Goal: Find specific page/section: Find specific page/section

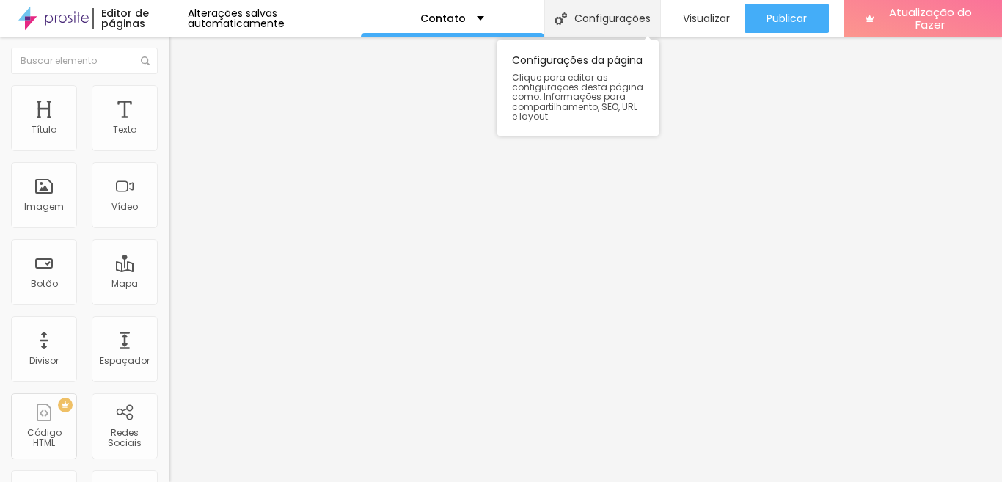
click at [587, 25] on font "Configurações" at bounding box center [612, 18] width 76 height 15
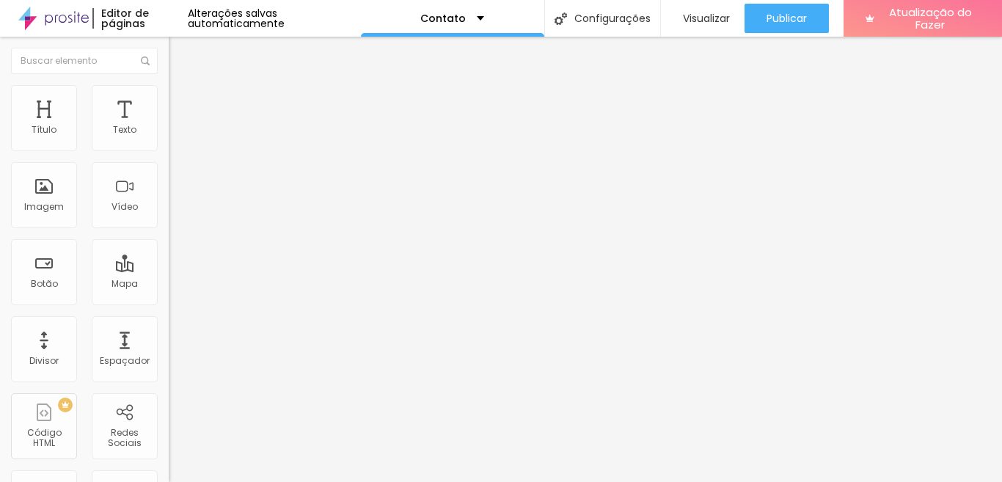
click at [501, 18] on div "Contato" at bounding box center [452, 18] width 183 height 37
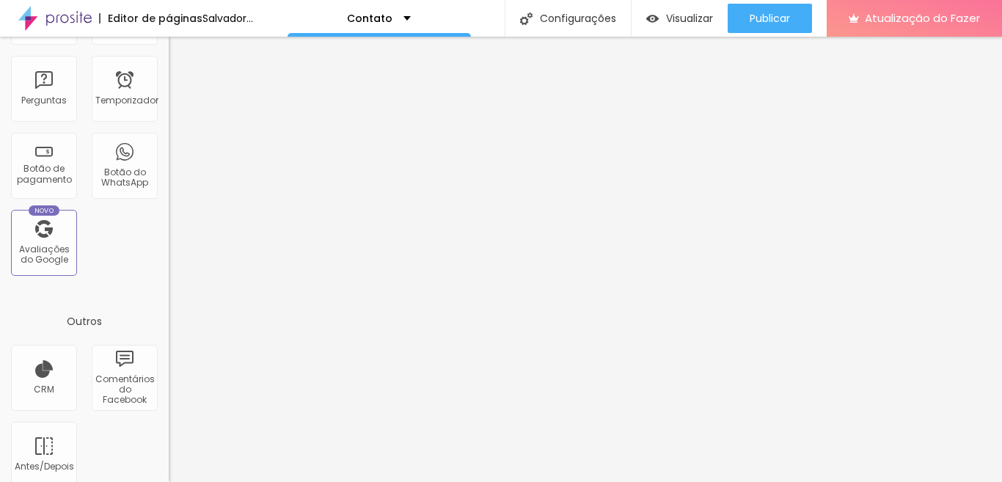
scroll to position [508, 0]
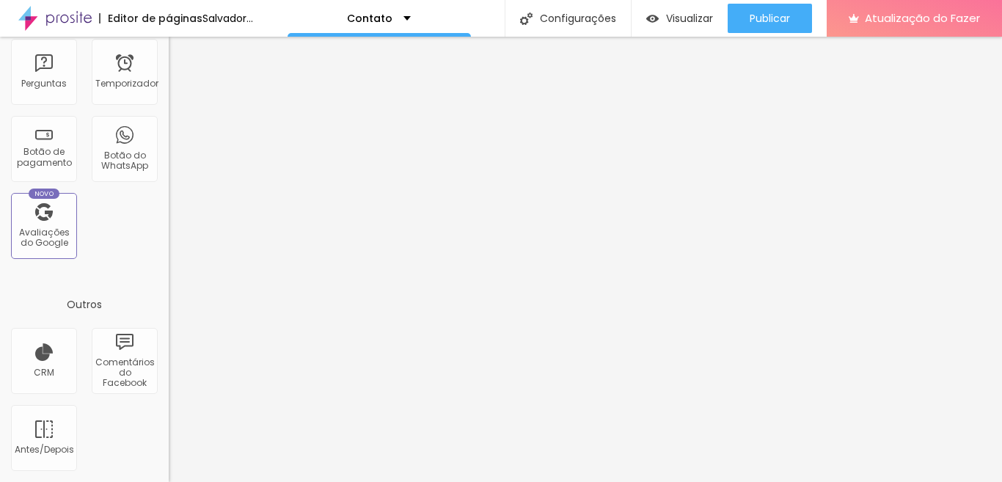
click at [129, 430] on div "CRM Comentários do Facebook Antes/Depois" at bounding box center [84, 405] width 169 height 154
click at [123, 397] on div "CRM Comentários do Facebook Antes/Depois" at bounding box center [84, 405] width 169 height 154
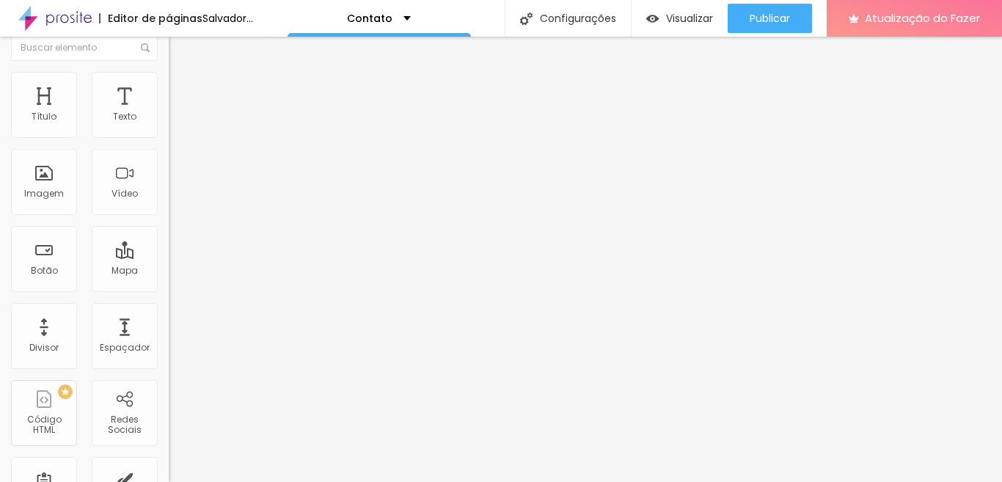
scroll to position [0, 0]
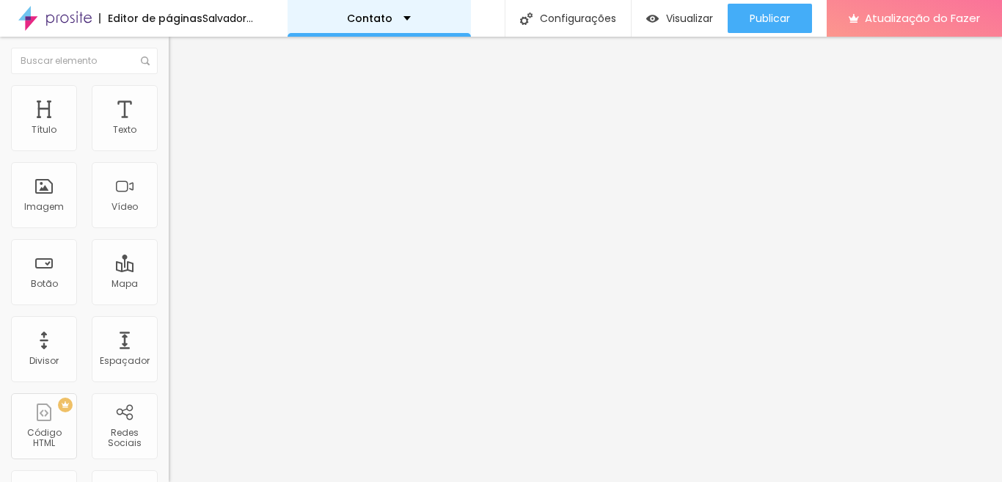
click at [471, 6] on div "Contato" at bounding box center [379, 18] width 183 height 37
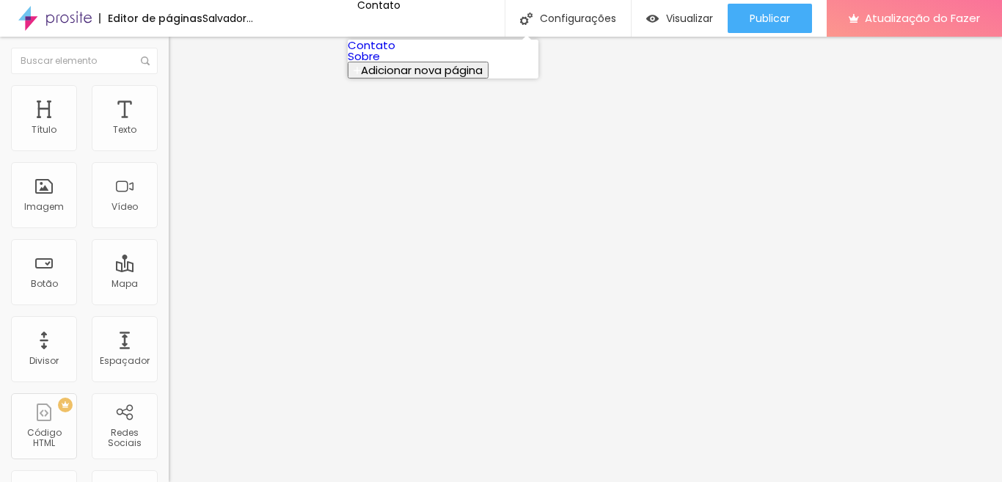
click at [218, 17] on font "Salvador..." at bounding box center [227, 18] width 51 height 15
